Goal: Transaction & Acquisition: Obtain resource

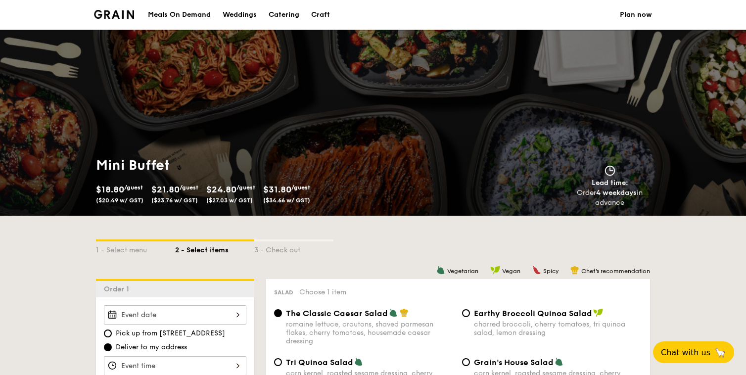
click at [294, 16] on div "Catering" at bounding box center [283, 15] width 31 height 30
select select
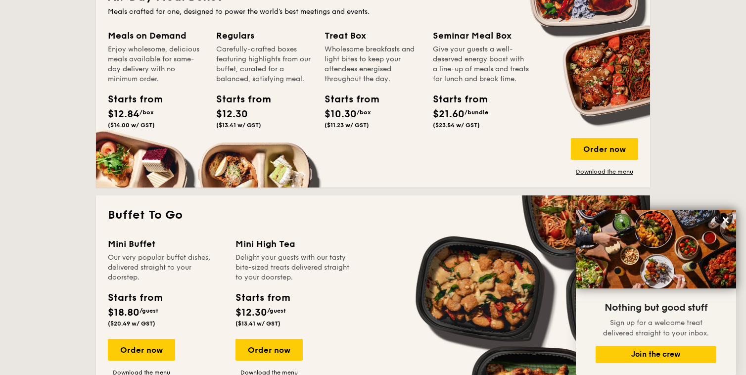
scroll to position [447, 0]
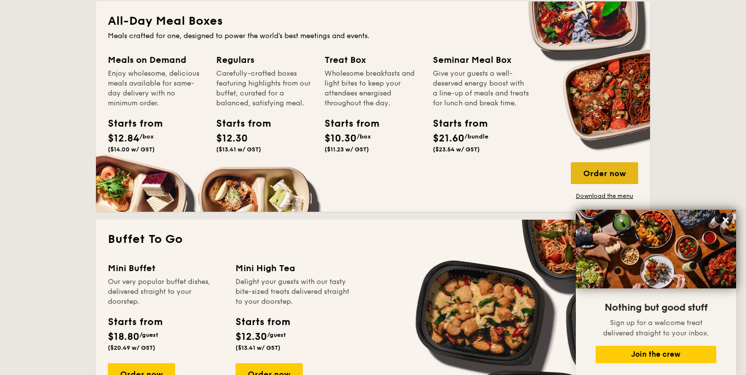
click at [579, 174] on div "Order now" at bounding box center [604, 173] width 67 height 22
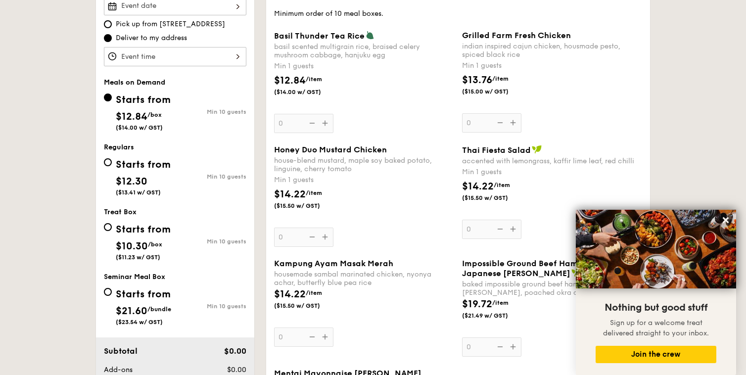
scroll to position [311, 0]
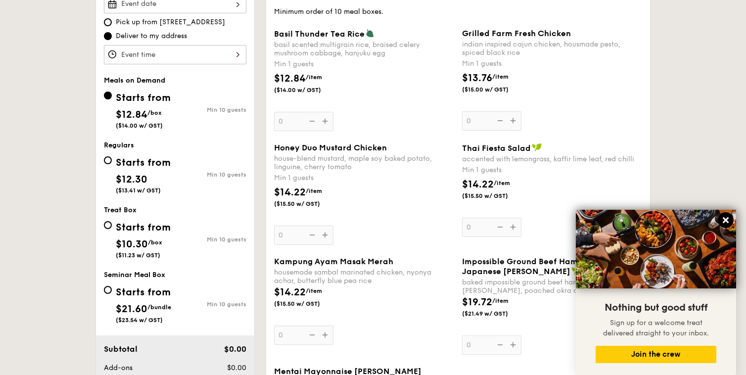
click at [725, 219] on icon at bounding box center [725, 220] width 6 height 6
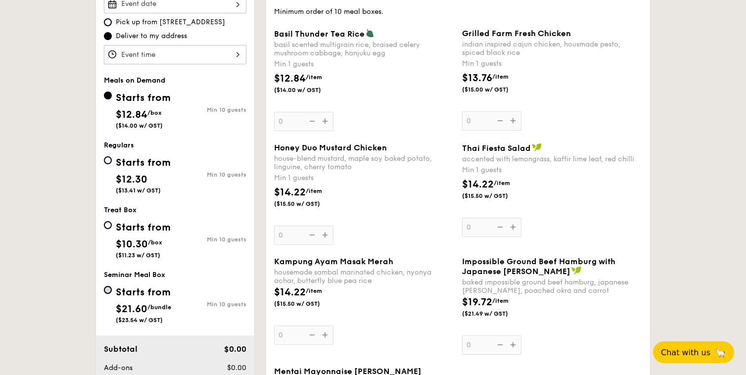
click at [112, 286] on input "Starts from $21.60 /bundle ($23.54 w/ GST) Min 10 guests" at bounding box center [108, 290] width 8 height 8
radio input "true"
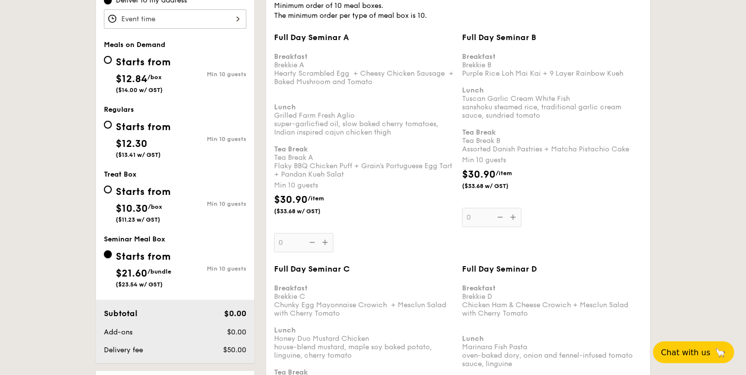
scroll to position [346, 0]
click at [112, 121] on input "Starts from $12.30 ($13.41 w/ GST) Min 10 guests" at bounding box center [108, 125] width 8 height 8
radio input "true"
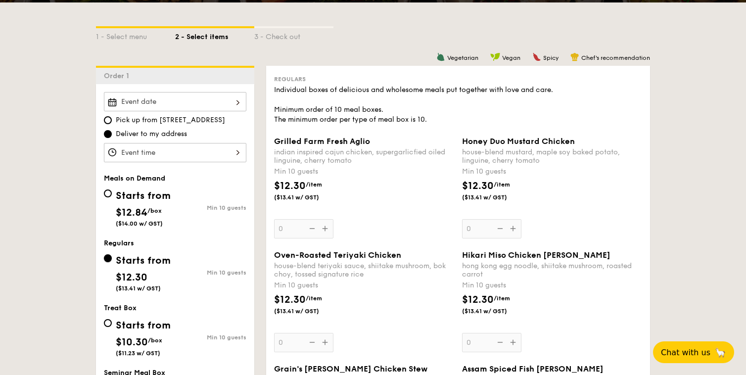
scroll to position [0, 0]
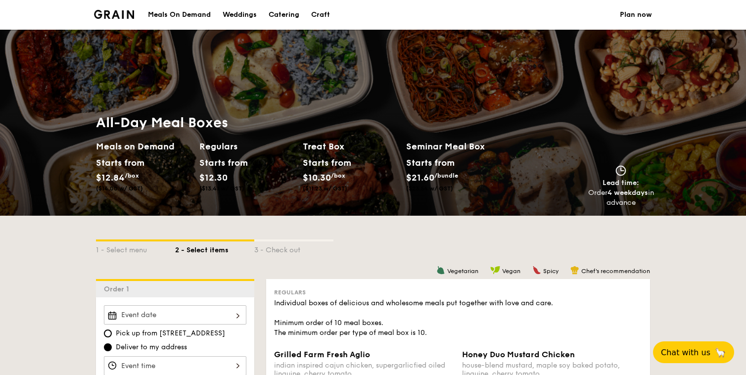
click at [299, 17] on div "Catering" at bounding box center [283, 15] width 31 height 30
select select
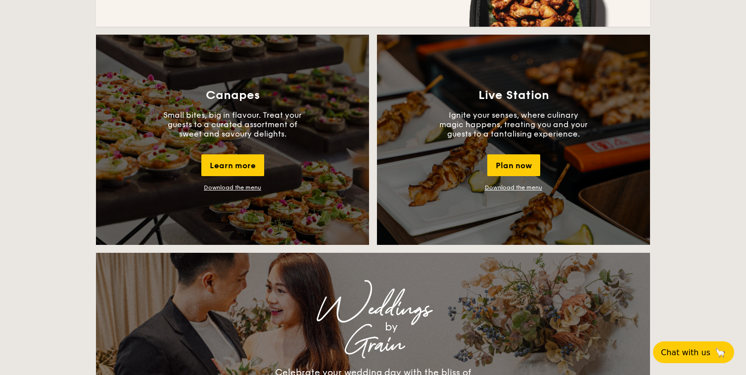
scroll to position [857, 0]
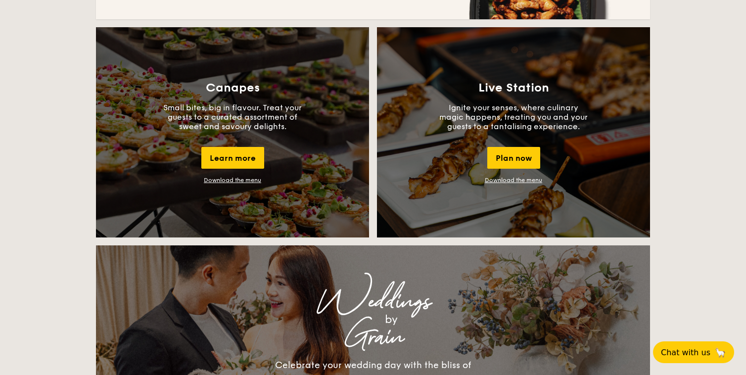
click at [279, 86] on div "Canapes Small bites, big in flavour. Treat your guests to a curated assortment …" at bounding box center [232, 132] width 273 height 210
click at [259, 176] on link "Download the menu" at bounding box center [232, 179] width 57 height 7
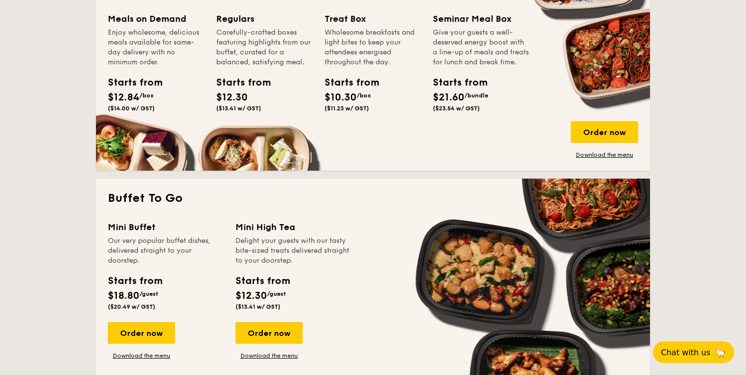
scroll to position [427, 0]
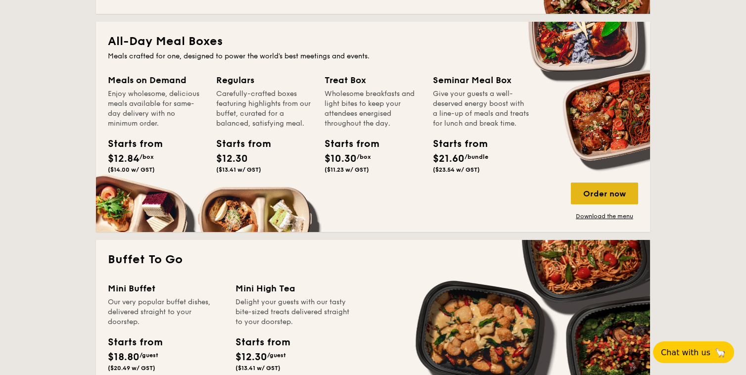
click at [572, 196] on div "Order now" at bounding box center [604, 193] width 67 height 22
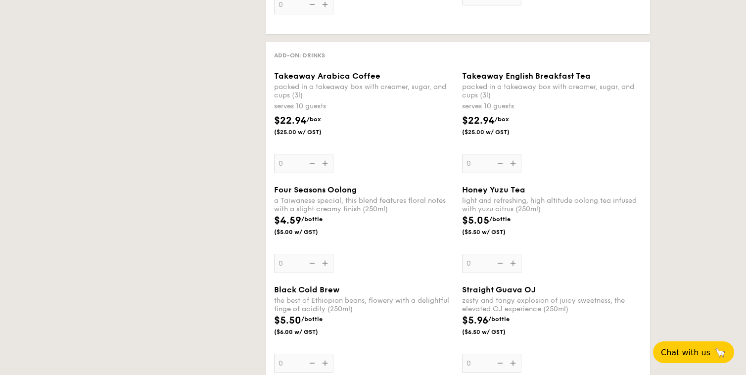
select select
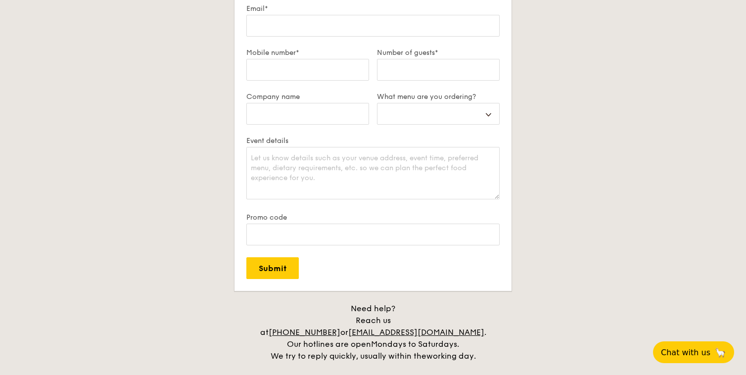
scroll to position [1818, 0]
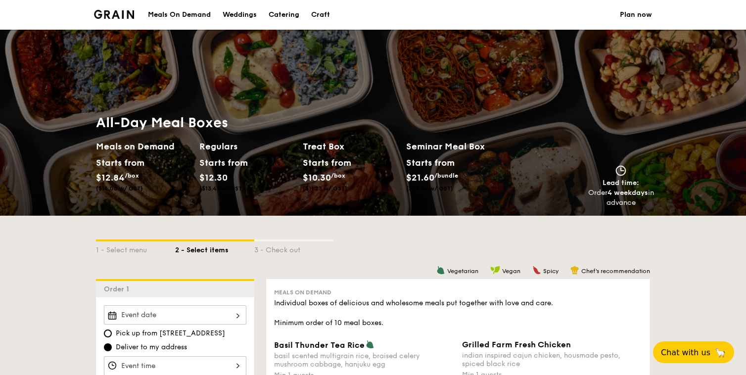
click at [291, 19] on div "Catering" at bounding box center [283, 15] width 31 height 30
select select
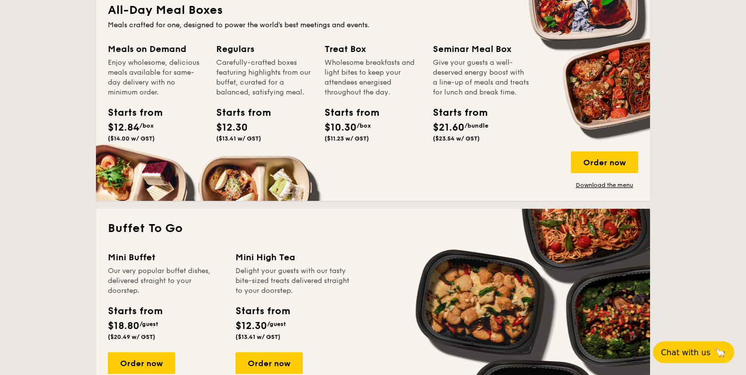
scroll to position [547, 0]
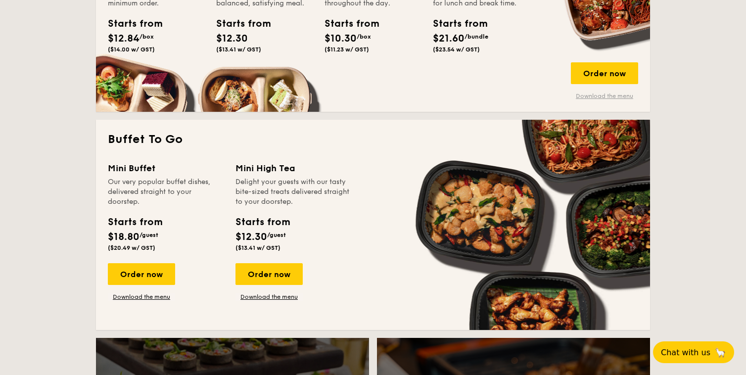
drag, startPoint x: 602, startPoint y: 88, endPoint x: 592, endPoint y: 95, distance: 12.4
click at [600, 90] on div "Order now Download the menu" at bounding box center [604, 81] width 67 height 38
click at [592, 95] on link "Download the menu" at bounding box center [604, 96] width 67 height 8
